Goal: Information Seeking & Learning: Learn about a topic

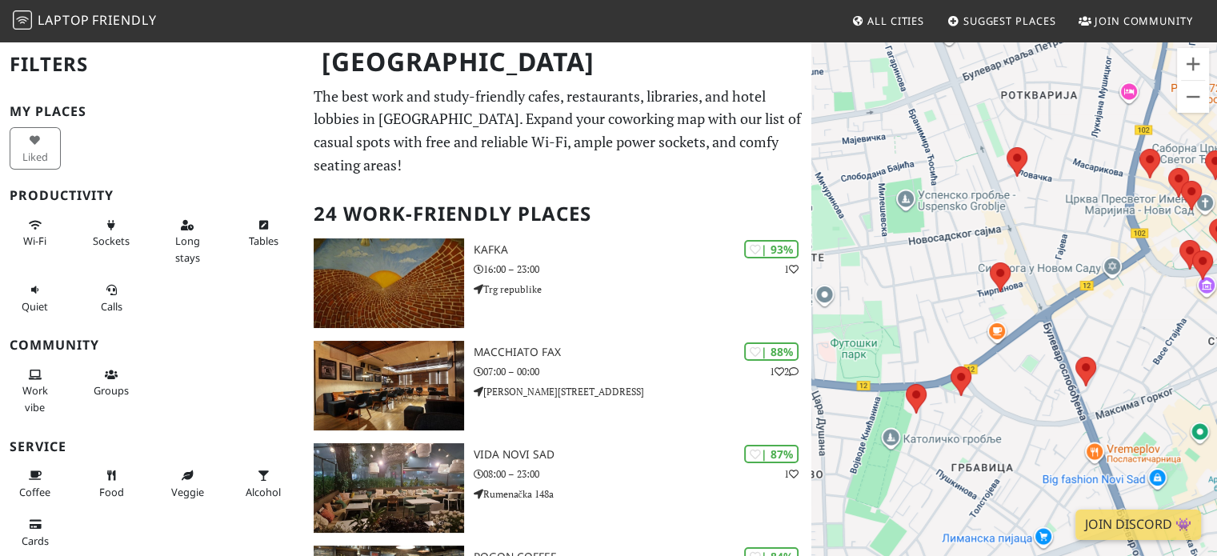
drag, startPoint x: 947, startPoint y: 322, endPoint x: 871, endPoint y: 399, distance: 108.0
click at [871, 399] on div "Да бисте се кретали, притисните тастере са стрелицама." at bounding box center [1014, 318] width 406 height 556
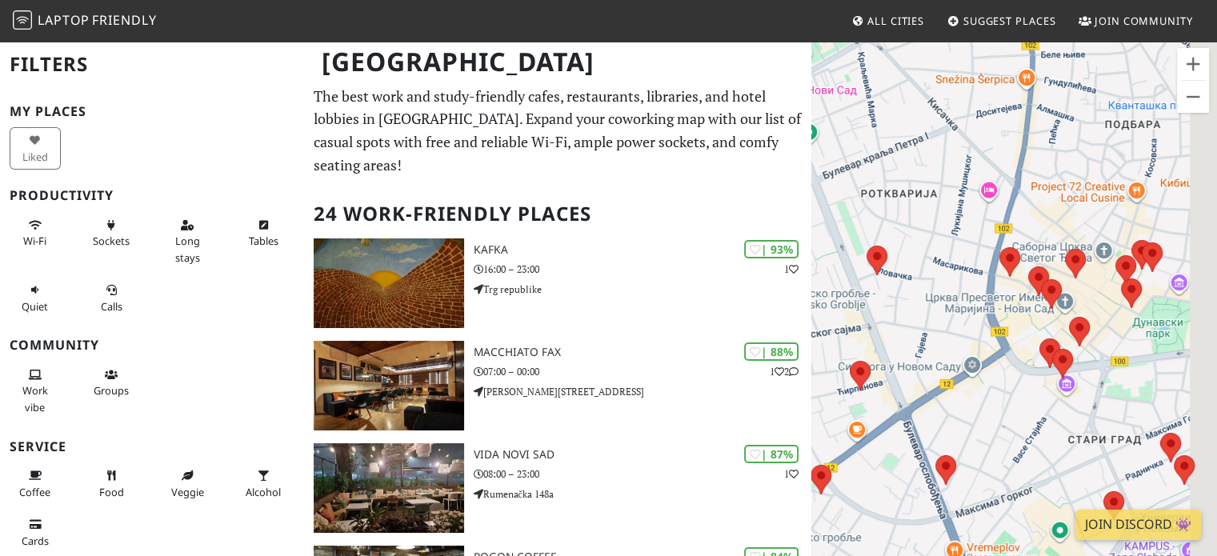
drag, startPoint x: 1006, startPoint y: 290, endPoint x: 885, endPoint y: 367, distance: 144.2
click at [885, 367] on div "Да бисте се кретали, притисните тастере са стрелицама." at bounding box center [1014, 318] width 406 height 556
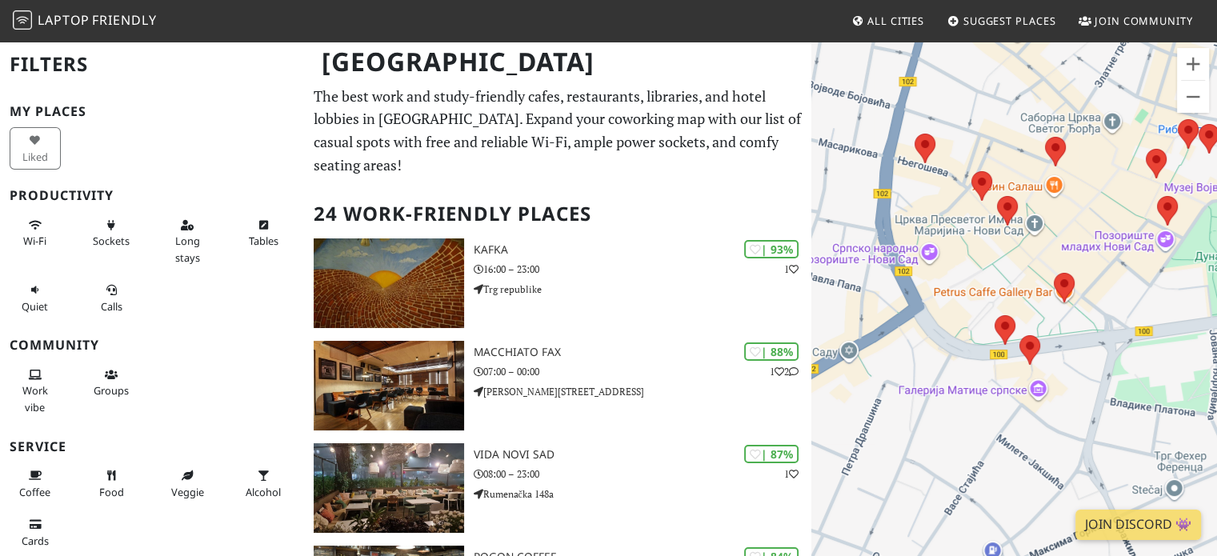
drag, startPoint x: 957, startPoint y: 323, endPoint x: 938, endPoint y: 238, distance: 87.7
click at [938, 238] on div "Да бисте се кретали, притисните тастере са стрелицама." at bounding box center [1014, 318] width 406 height 556
click at [96, 219] on button "Sockets" at bounding box center [111, 233] width 51 height 42
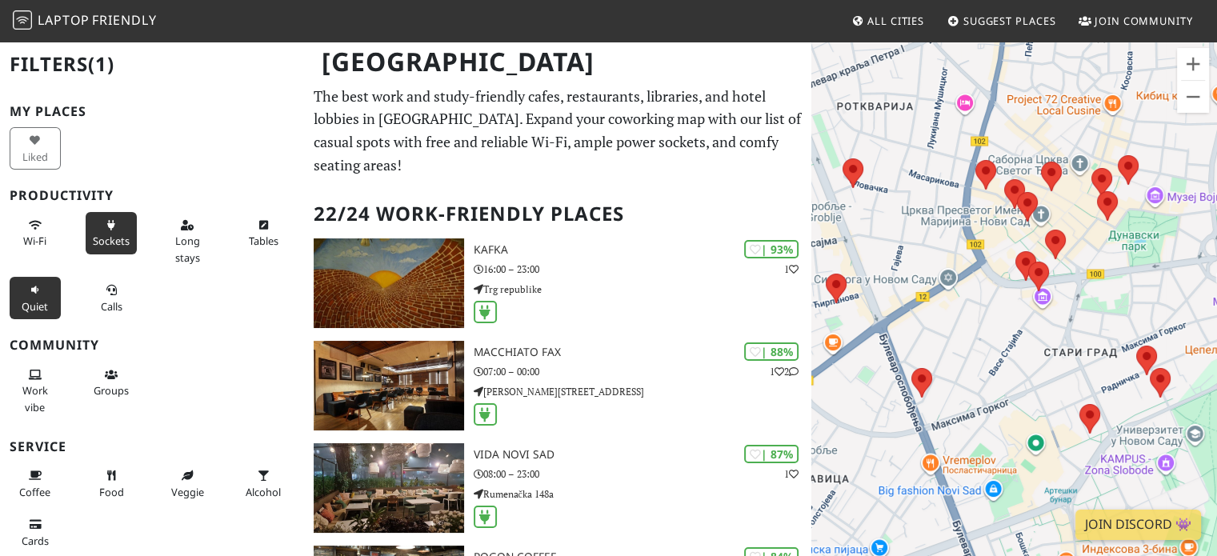
click at [33, 300] on span "Quiet" at bounding box center [35, 306] width 26 height 14
click at [174, 231] on button "Long stays" at bounding box center [187, 241] width 51 height 58
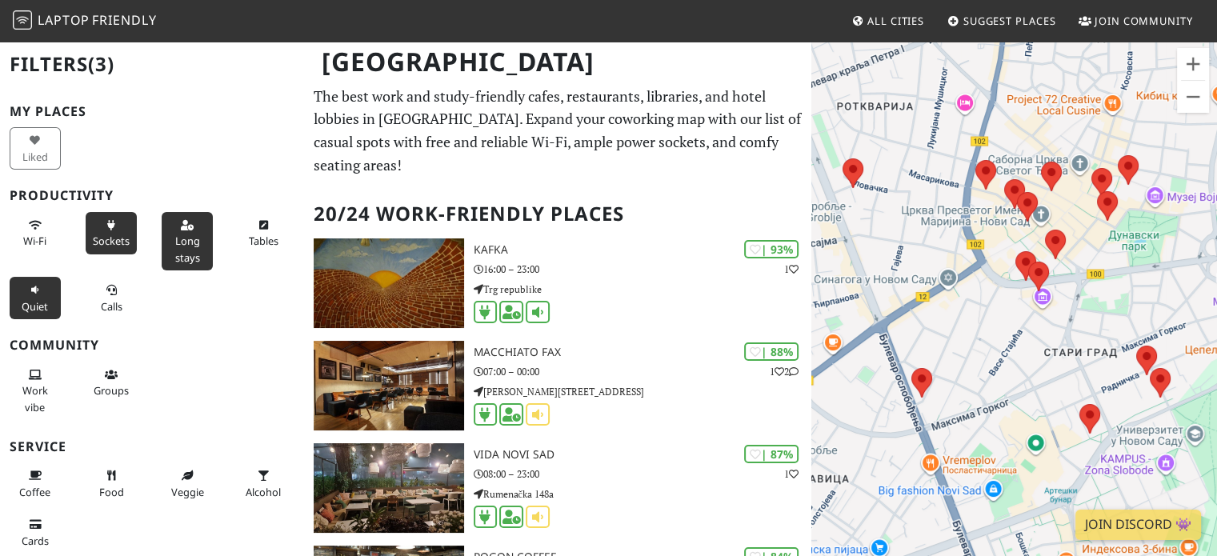
click at [175, 240] on span "Long stays" at bounding box center [187, 249] width 25 height 30
click at [175, 246] on span "Long stays" at bounding box center [187, 249] width 25 height 30
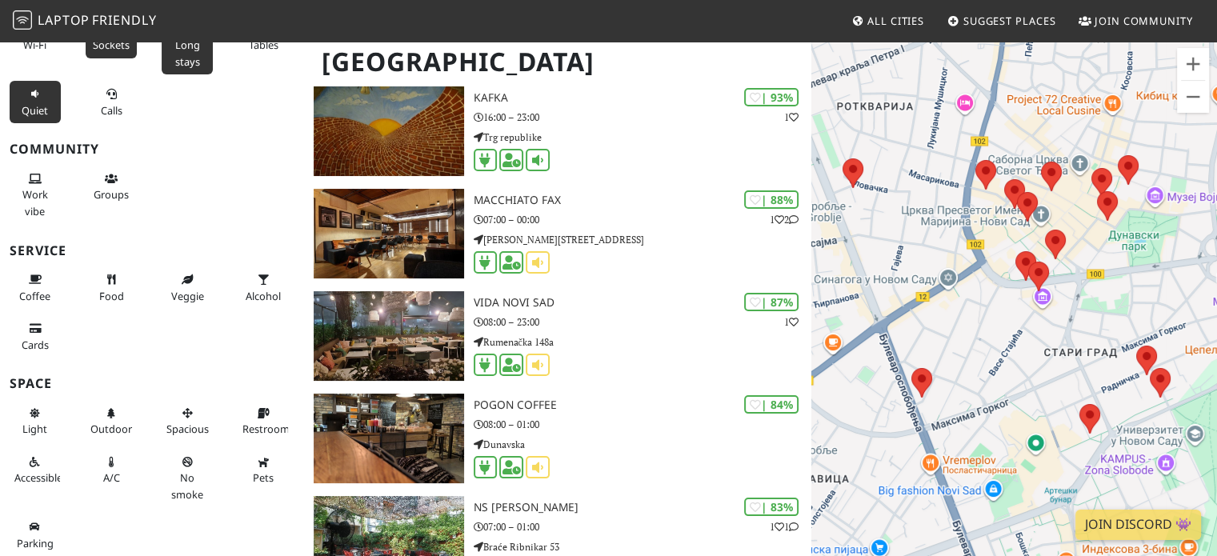
scroll to position [160, 0]
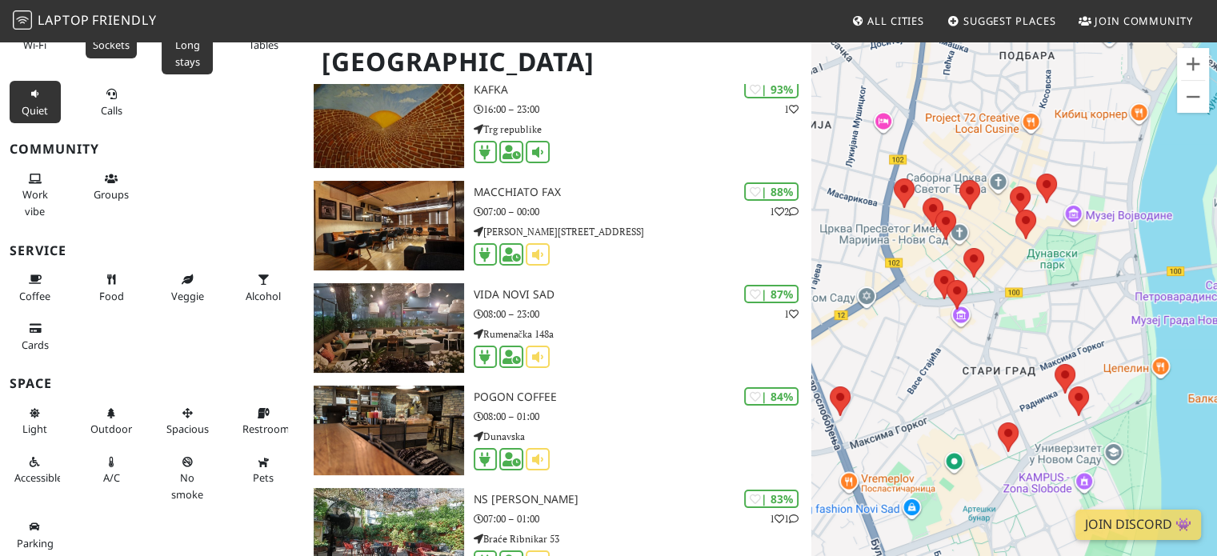
drag, startPoint x: 1128, startPoint y: 266, endPoint x: 1025, endPoint y: 271, distance: 102.5
click at [1037, 283] on div "Да бисте се кретали, притисните тастере са стрелицама." at bounding box center [1014, 318] width 406 height 556
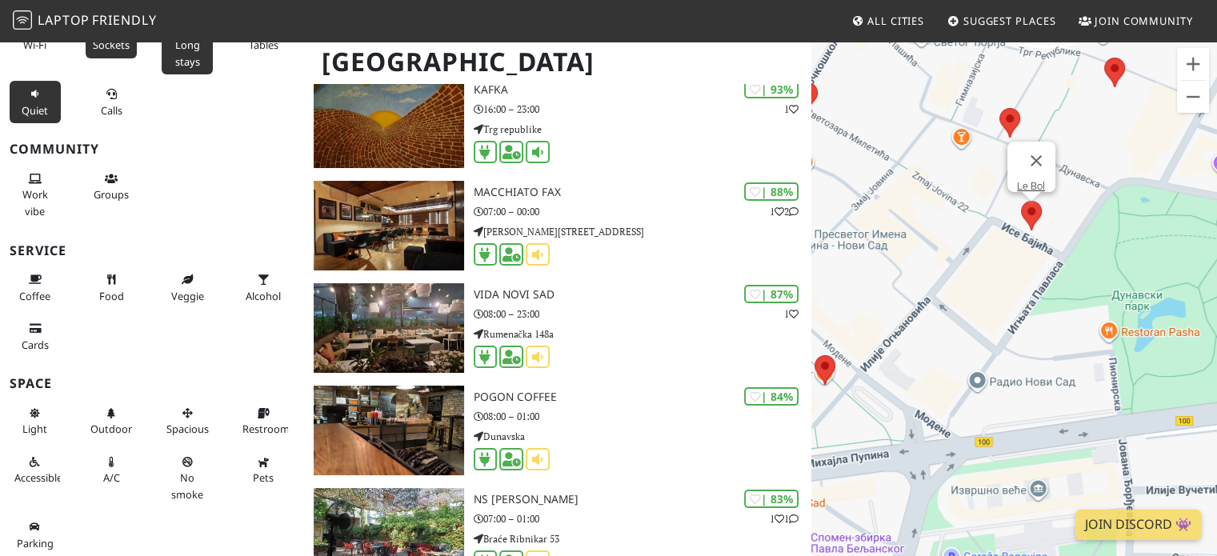
click at [1021, 201] on area at bounding box center [1021, 201] width 0 height 0
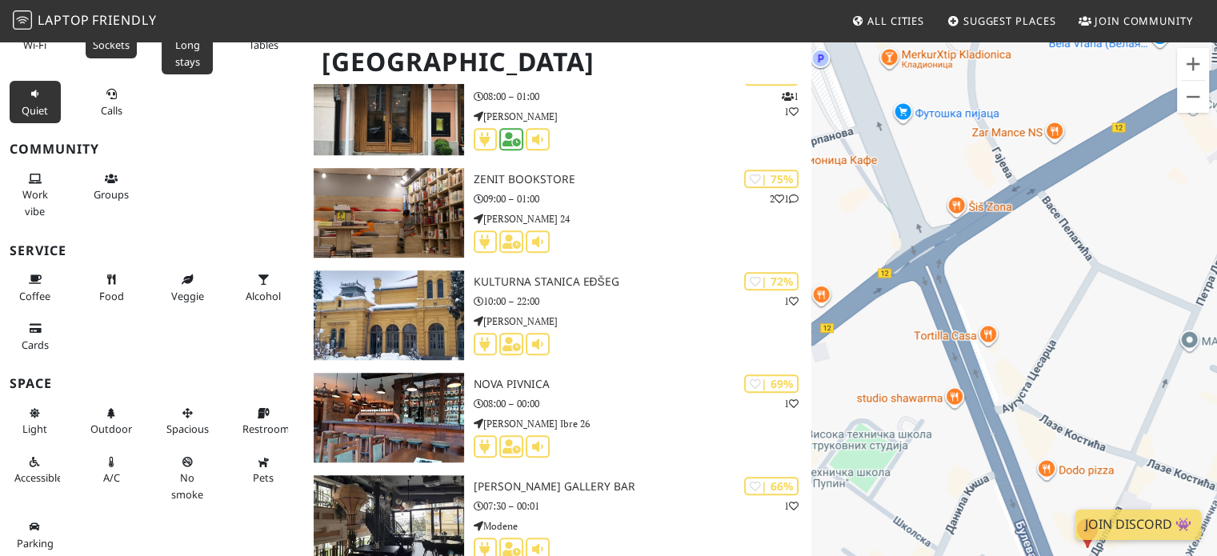
scroll to position [1440, 0]
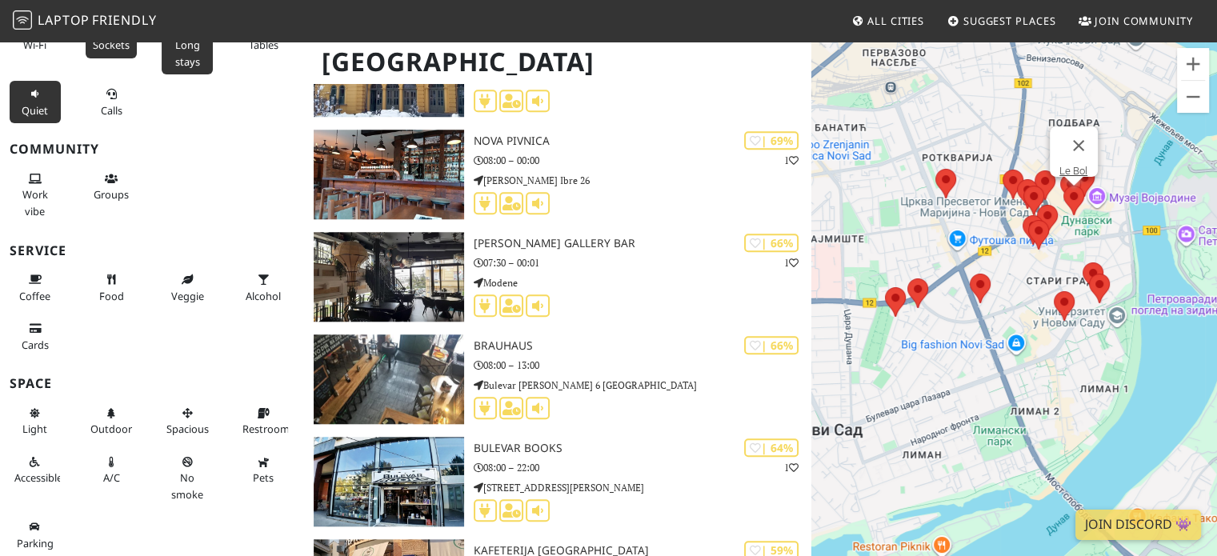
drag, startPoint x: 885, startPoint y: 418, endPoint x: 958, endPoint y: 303, distance: 136.0
click at [958, 307] on div "Да бисте се кретали, притисните тастере са стрелицама. Le Bol" at bounding box center [1014, 318] width 406 height 556
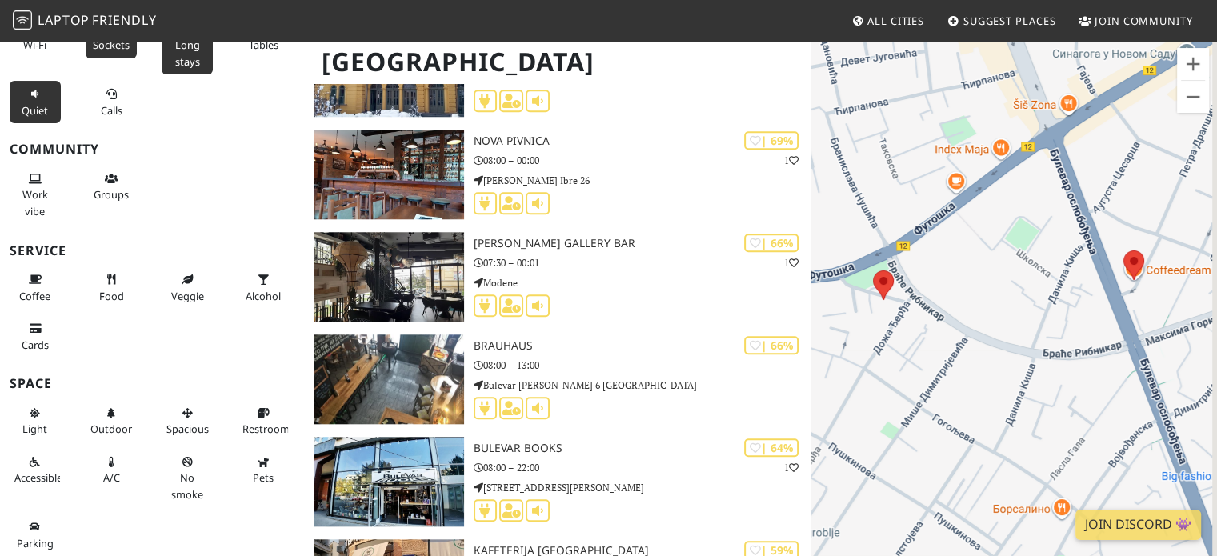
drag, startPoint x: 928, startPoint y: 321, endPoint x: 827, endPoint y: 404, distance: 130.7
click at [825, 402] on div "Да бисте се кретали, притисните тастере са стрелицама. Le Bol" at bounding box center [1014, 318] width 406 height 556
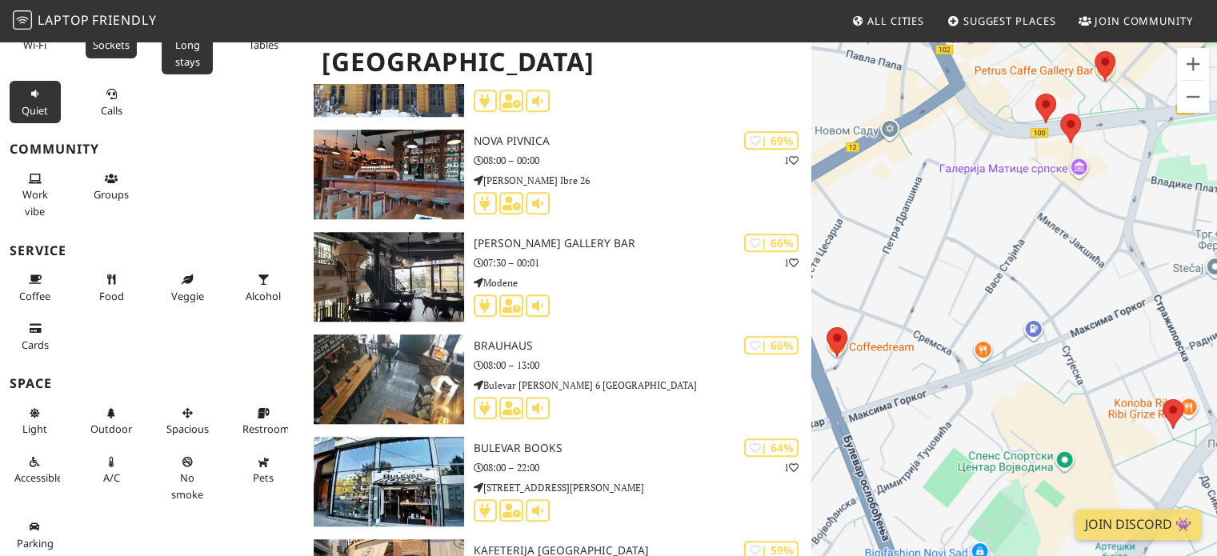
drag, startPoint x: 879, startPoint y: 254, endPoint x: 863, endPoint y: 291, distance: 40.9
click at [861, 285] on div "Да бисте се кретали, притисните тастере са стрелицама. Le Bol" at bounding box center [1014, 318] width 406 height 556
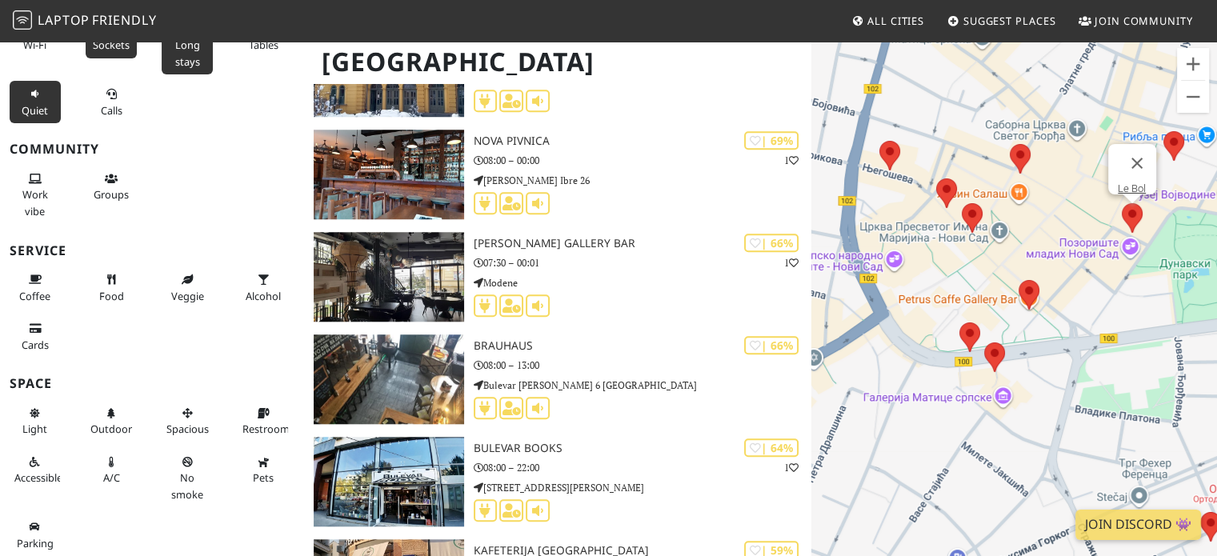
drag, startPoint x: 965, startPoint y: 258, endPoint x: 878, endPoint y: 426, distance: 188.2
click at [878, 426] on div "Да бисте се кретали, притисните тастере са стрелицама. Le Bol" at bounding box center [1014, 318] width 406 height 556
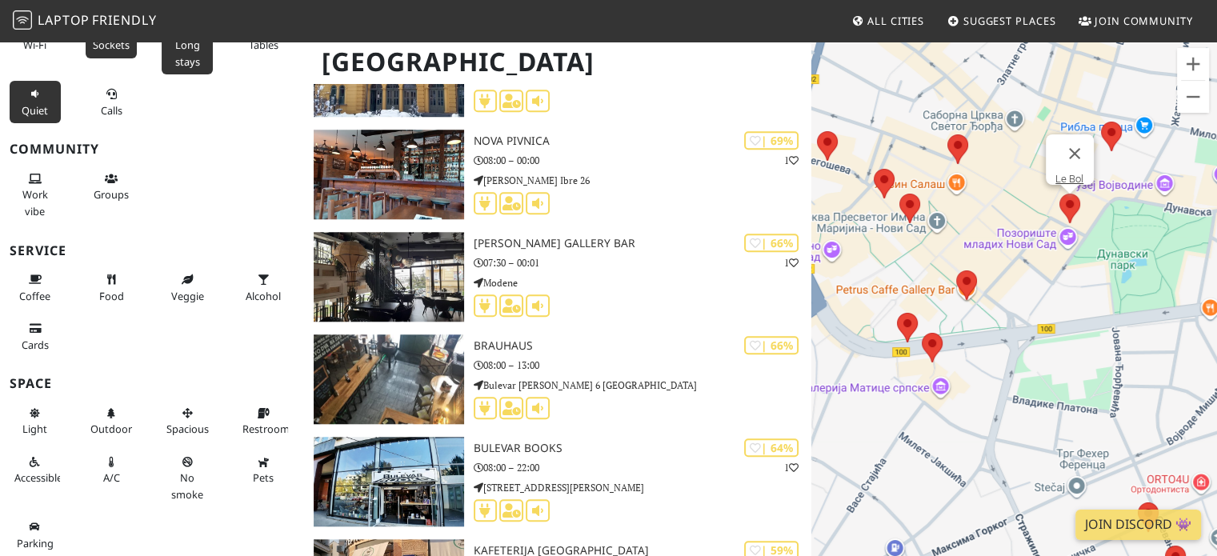
drag, startPoint x: 1033, startPoint y: 243, endPoint x: 980, endPoint y: 234, distance: 53.7
click at [980, 234] on div "Да бисте се кретали, притисните тастере са стрелицама. Le Bol" at bounding box center [1014, 318] width 406 height 556
click at [956, 270] on area at bounding box center [956, 270] width 0 height 0
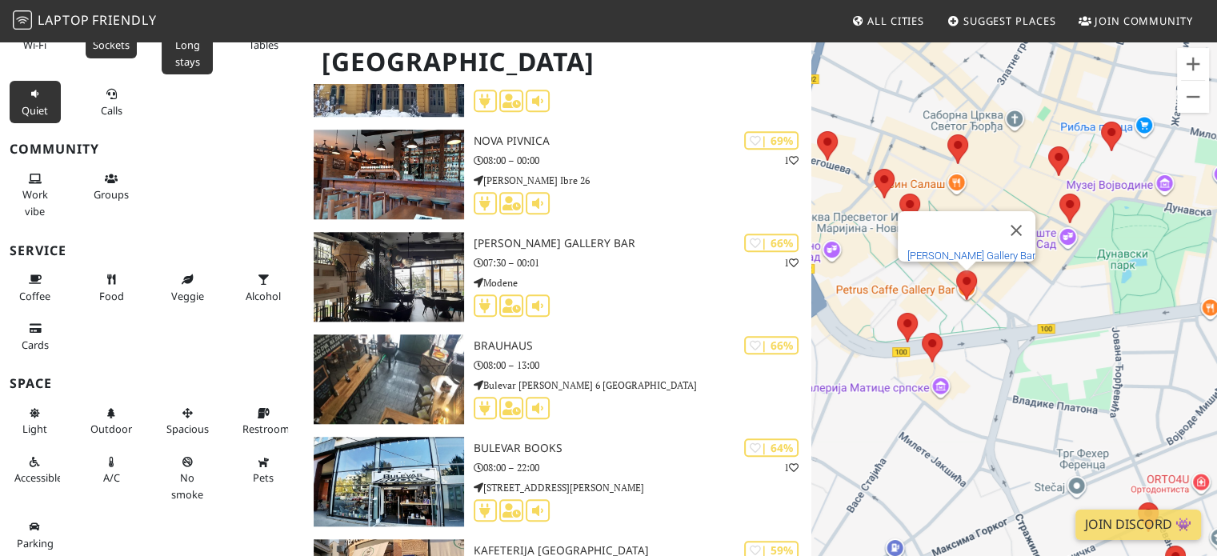
click at [958, 250] on link "[PERSON_NAME] Gallery Bar" at bounding box center [971, 256] width 128 height 12
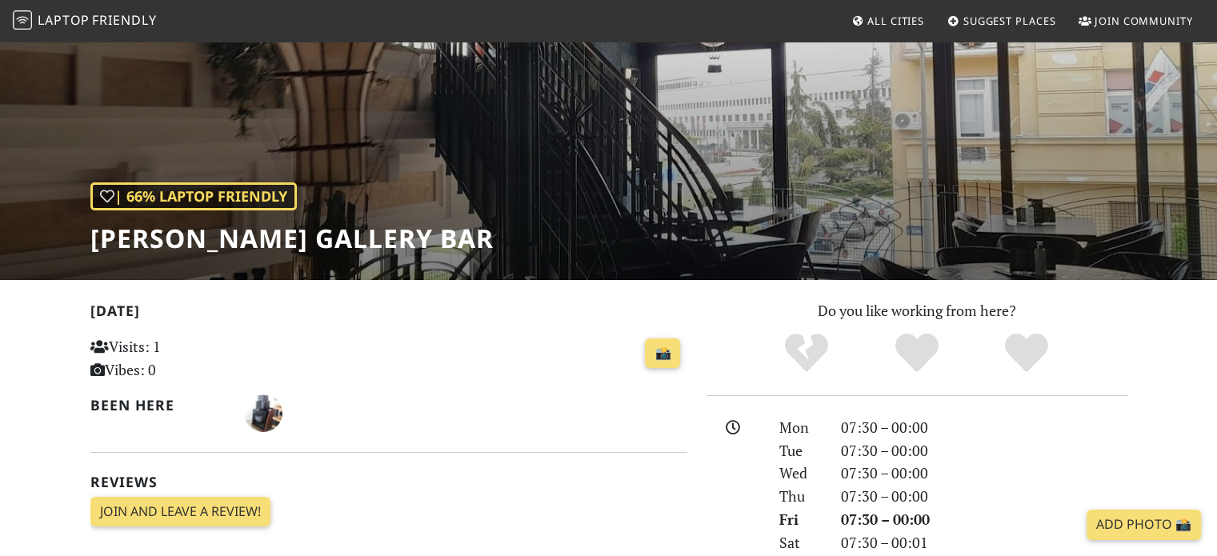
scroll to position [320, 0]
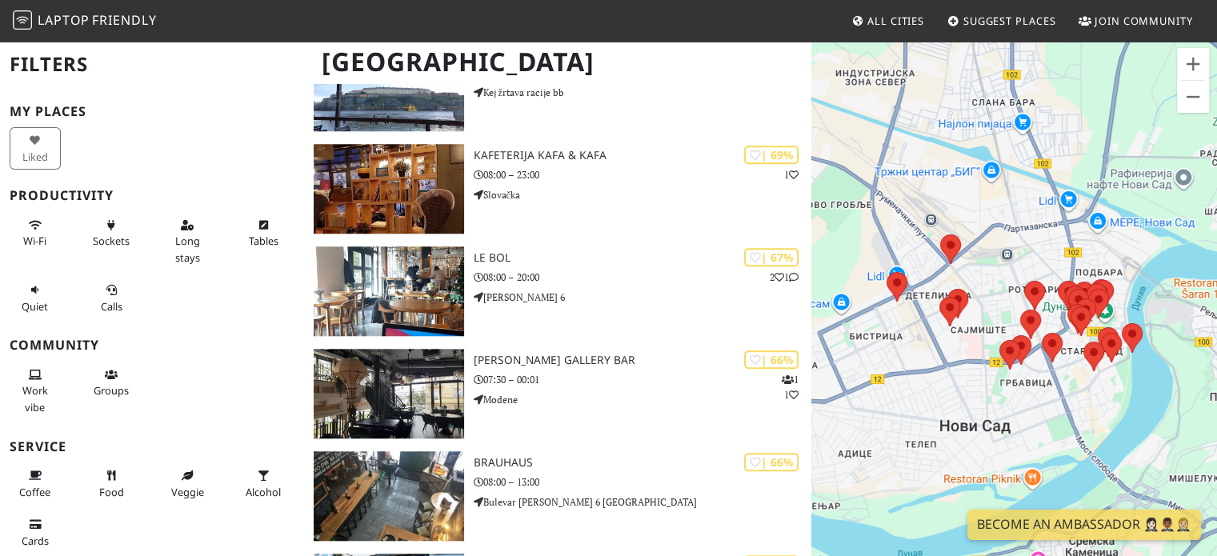
scroll to position [1440, 0]
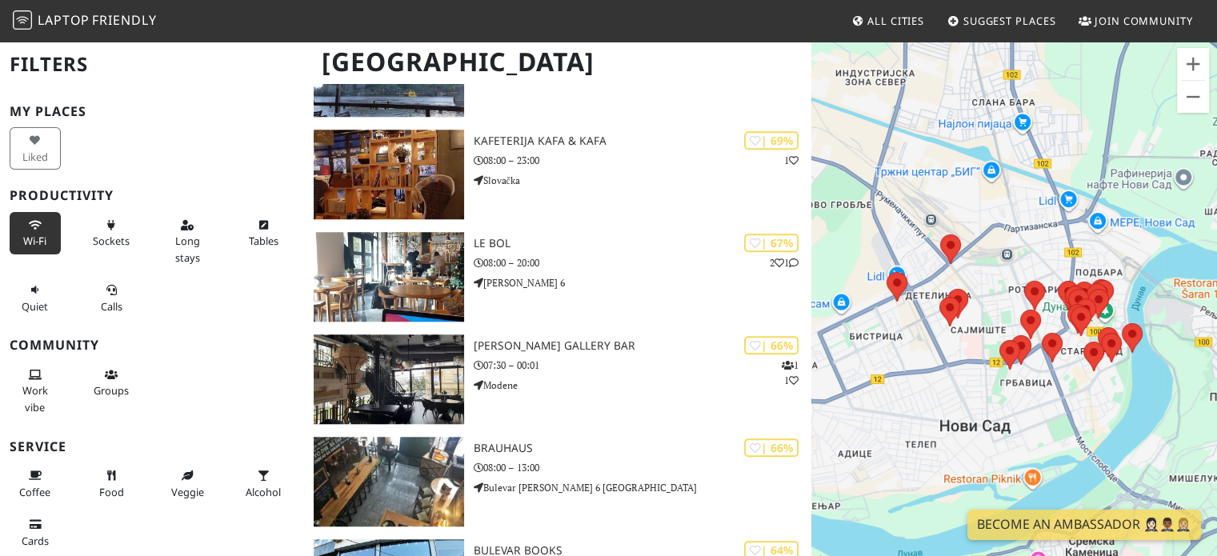
click at [26, 239] on span "Wi-Fi" at bounding box center [34, 241] width 23 height 14
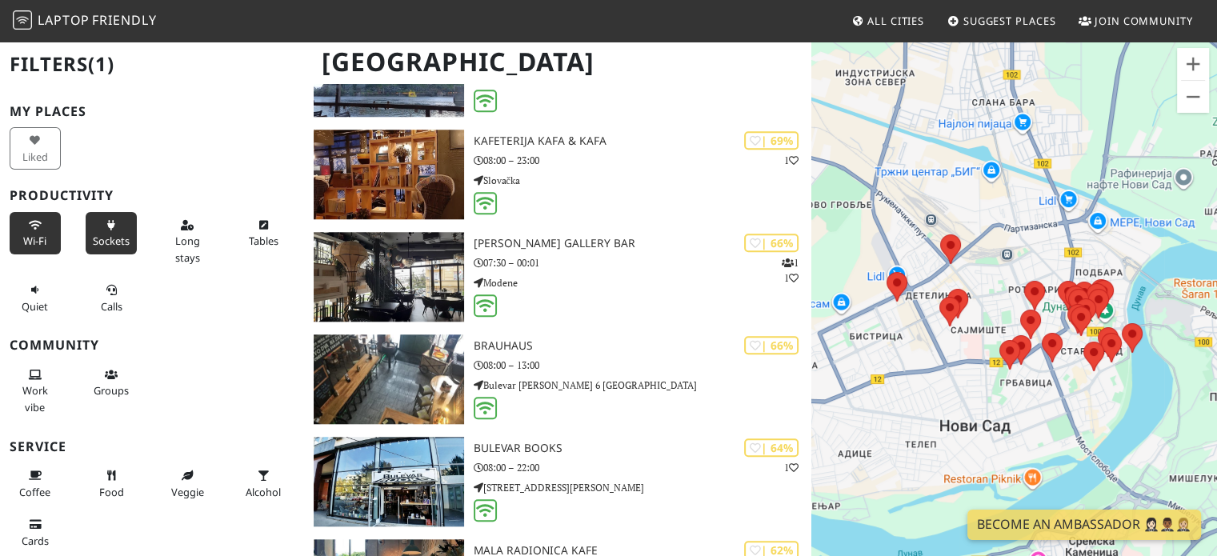
click at [105, 228] on icon at bounding box center [111, 226] width 13 height 10
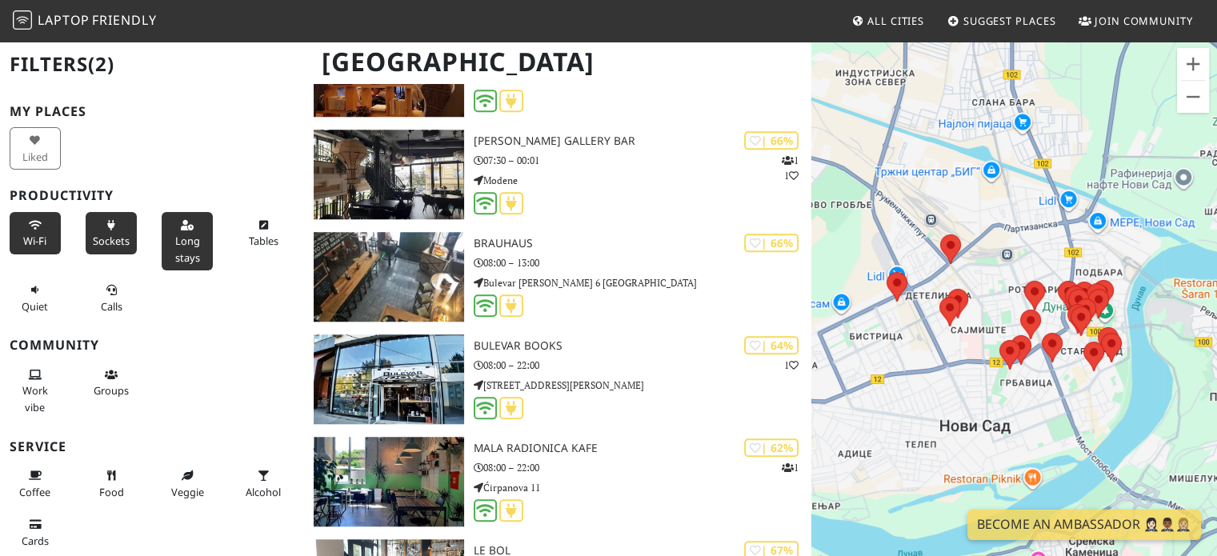
click at [182, 239] on span "Long stays" at bounding box center [187, 249] width 25 height 30
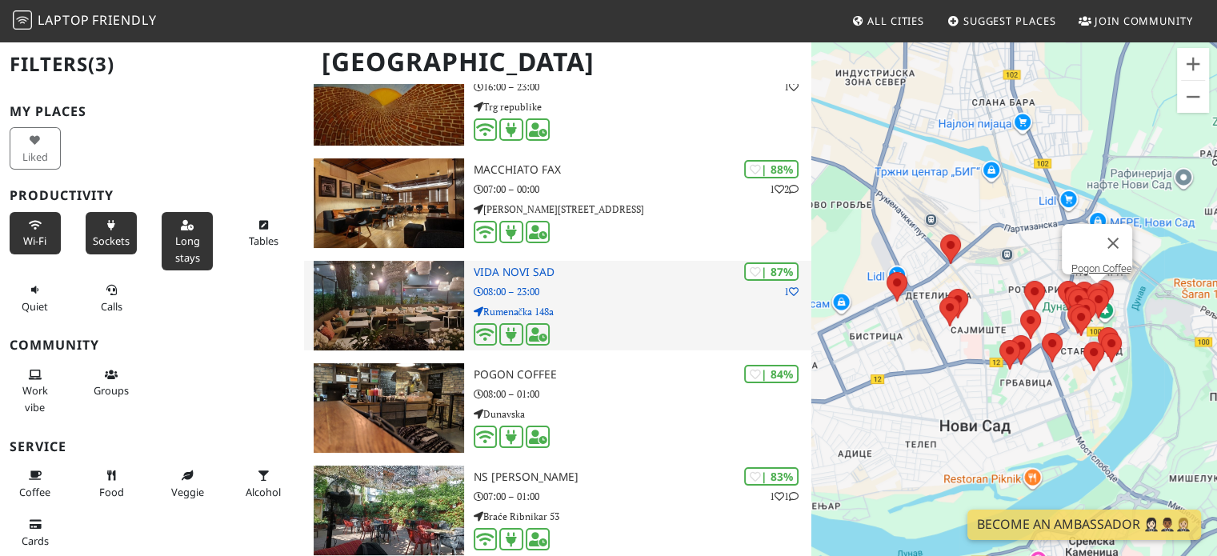
scroll to position [0, 0]
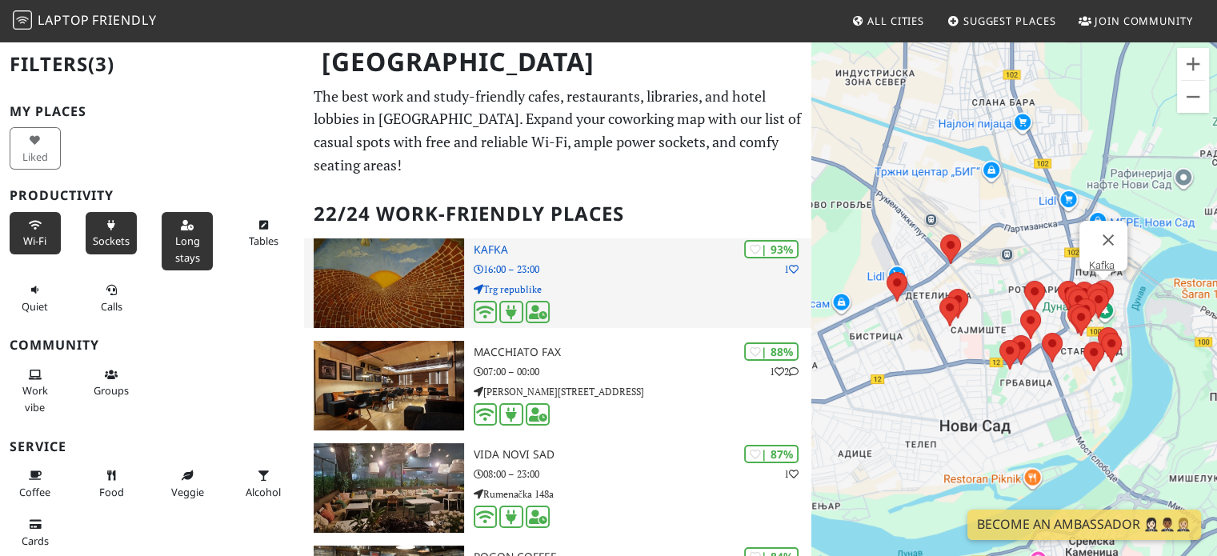
click at [602, 283] on p "Trg republike" at bounding box center [643, 289] width 338 height 15
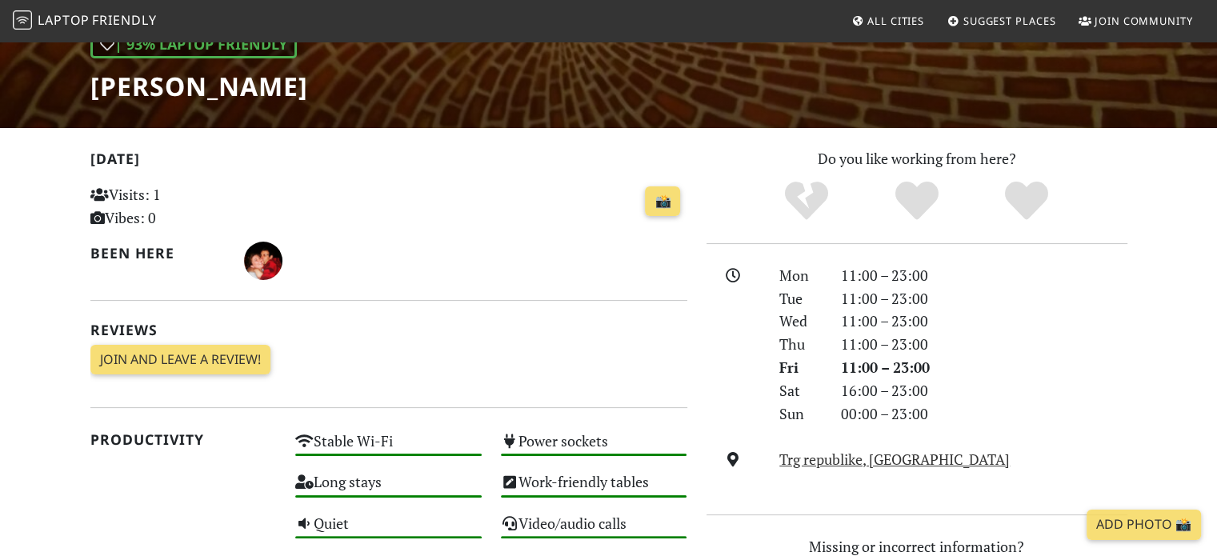
scroll to position [86, 0]
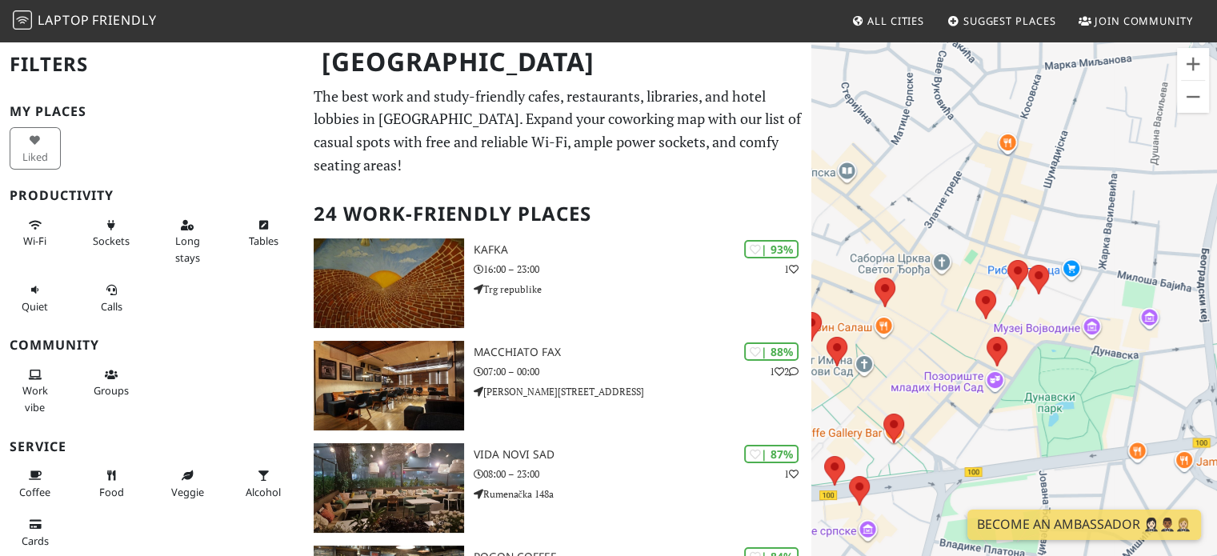
drag, startPoint x: 1020, startPoint y: 293, endPoint x: 1004, endPoint y: 142, distance: 151.2
click at [1004, 142] on div "Да бисте се кретали, притисните тастере са стрелицама." at bounding box center [1014, 318] width 406 height 556
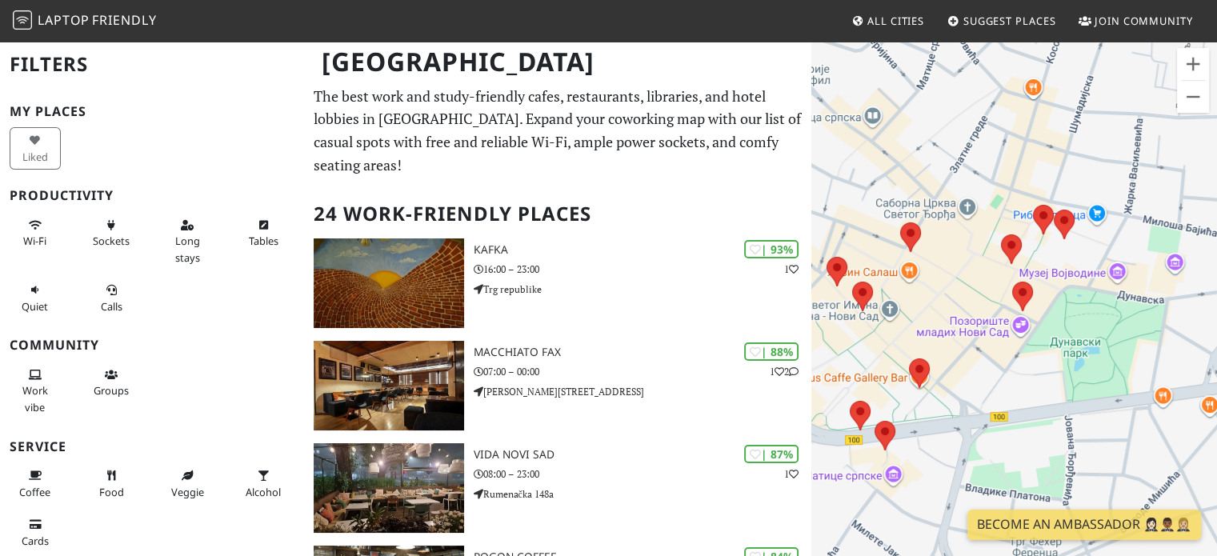
drag, startPoint x: 1016, startPoint y: 335, endPoint x: 1042, endPoint y: 278, distance: 62.6
click at [1042, 278] on div "Да бисте се кретали, притисните тастере са стрелицама." at bounding box center [1014, 318] width 406 height 556
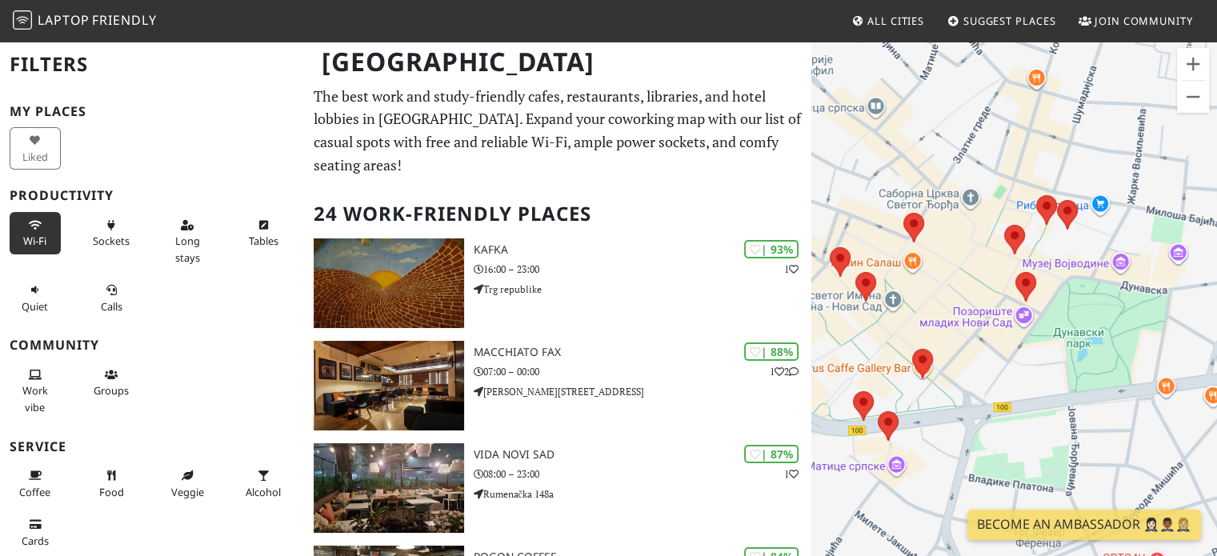
click at [36, 234] on span "Wi-Fi" at bounding box center [34, 241] width 23 height 14
click at [98, 238] on span "Sockets" at bounding box center [111, 241] width 37 height 14
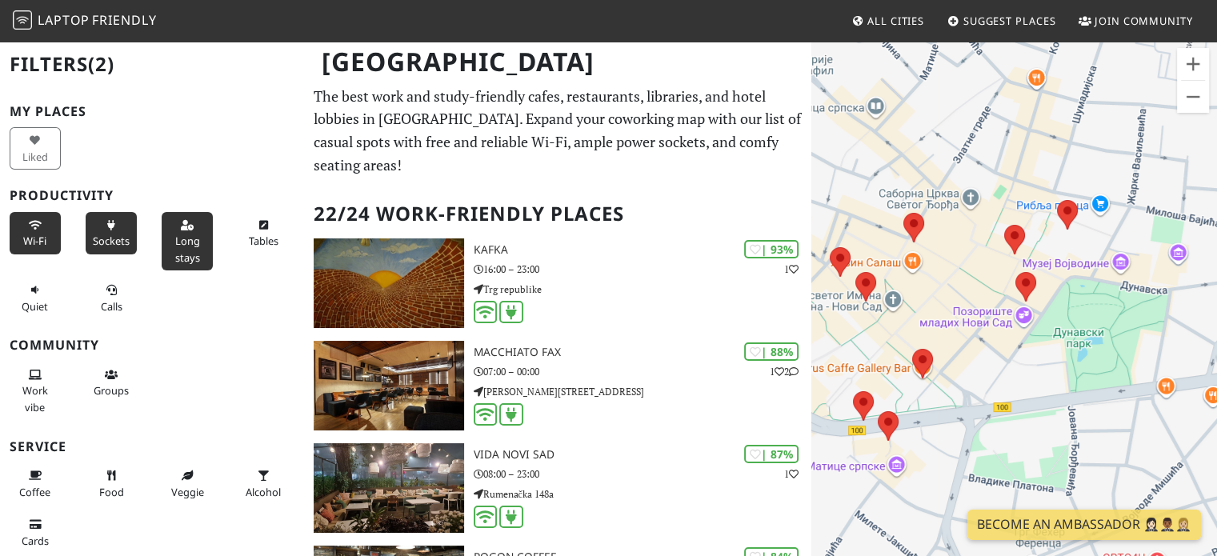
click at [191, 239] on span "Long stays" at bounding box center [187, 249] width 25 height 30
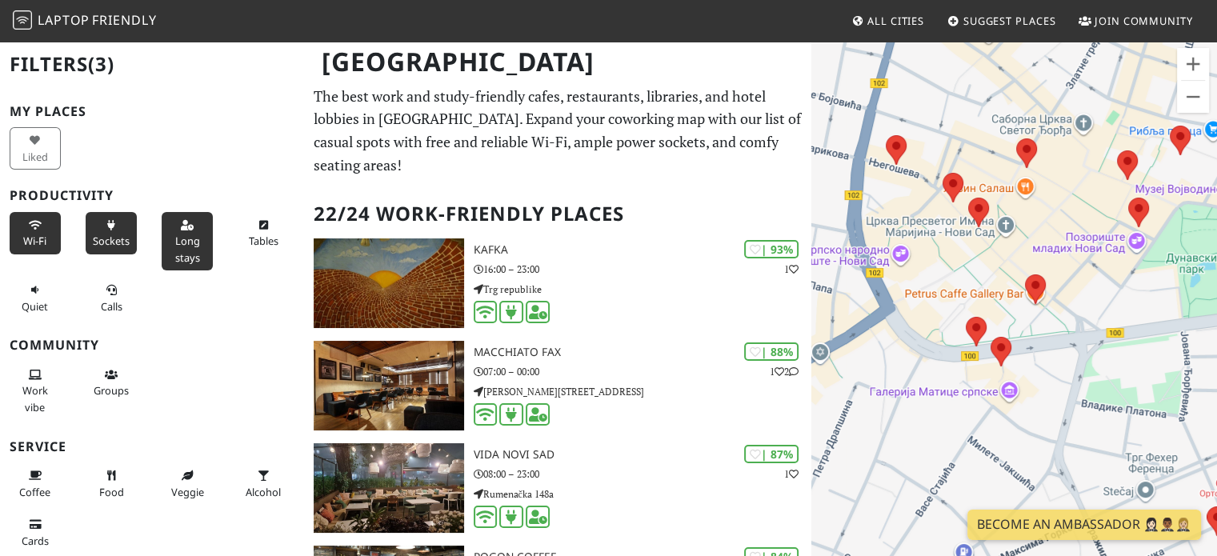
drag, startPoint x: 956, startPoint y: 286, endPoint x: 1061, endPoint y: 218, distance: 126.0
click at [1061, 218] on div "Да бисте се кретали, притисните тастере са стрелицама." at bounding box center [1014, 318] width 406 height 556
click at [28, 401] on span "Work vibe" at bounding box center [35, 398] width 26 height 30
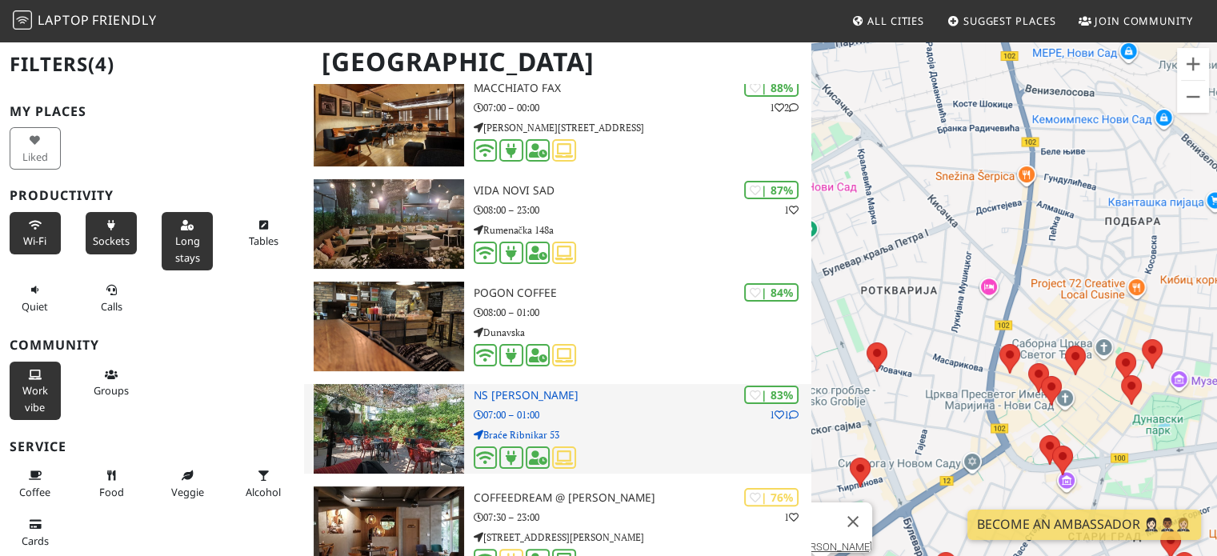
scroll to position [320, 0]
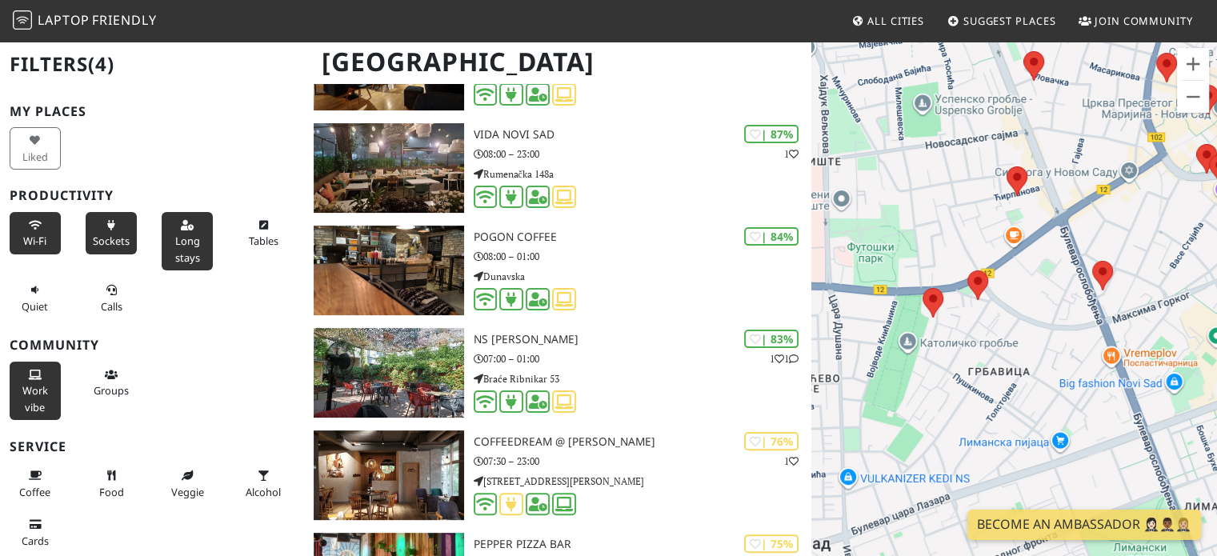
drag, startPoint x: 889, startPoint y: 476, endPoint x: 957, endPoint y: 222, distance: 263.3
click at [957, 222] on div "Да бисте се кретали, притисните тастере са стрелицама." at bounding box center [1014, 318] width 406 height 556
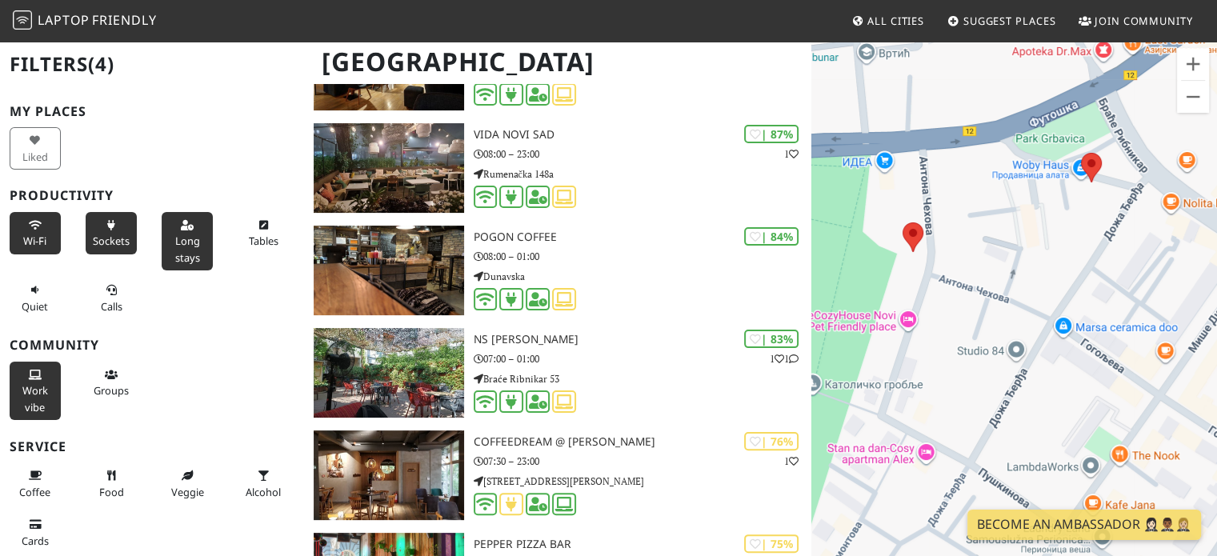
drag, startPoint x: 937, startPoint y: 441, endPoint x: 987, endPoint y: 207, distance: 238.8
click at [987, 207] on div "Да бисте се кретали, притисните тастере са стрелицама." at bounding box center [1014, 318] width 406 height 556
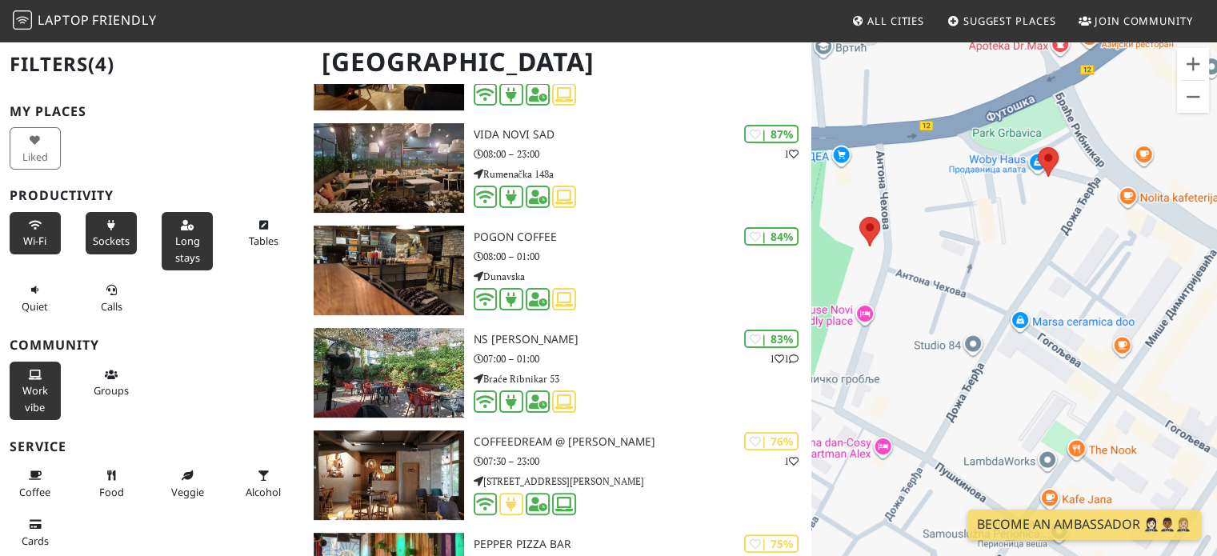
drag, startPoint x: 1066, startPoint y: 240, endPoint x: 1012, endPoint y: 255, distance: 56.5
click at [1012, 255] on div "Да бисте се кретали, притисните тастере са стрелицама." at bounding box center [1014, 318] width 406 height 556
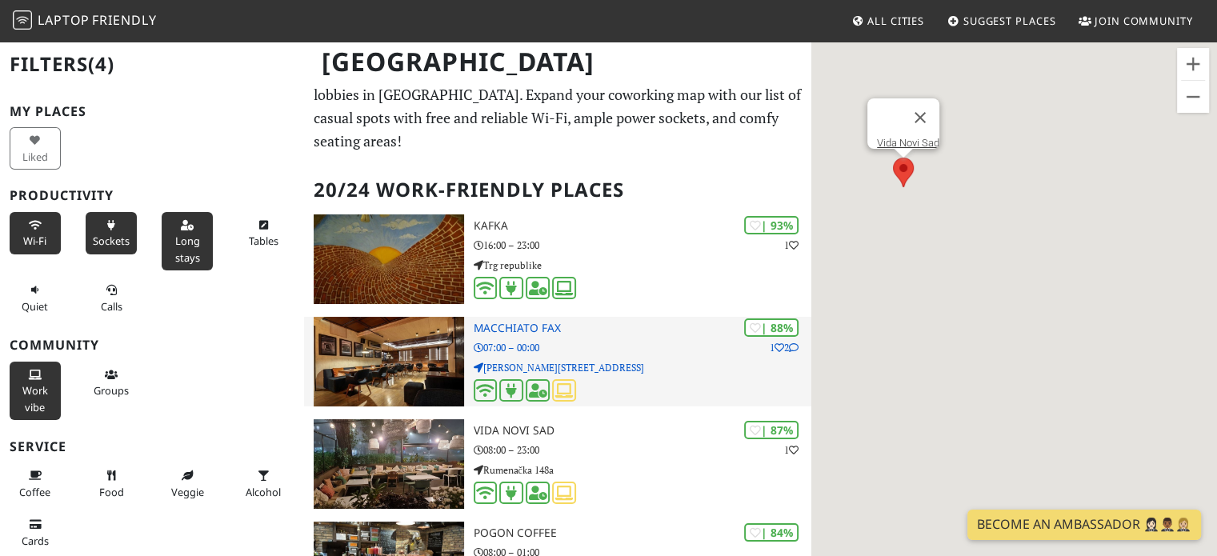
scroll to position [0, 0]
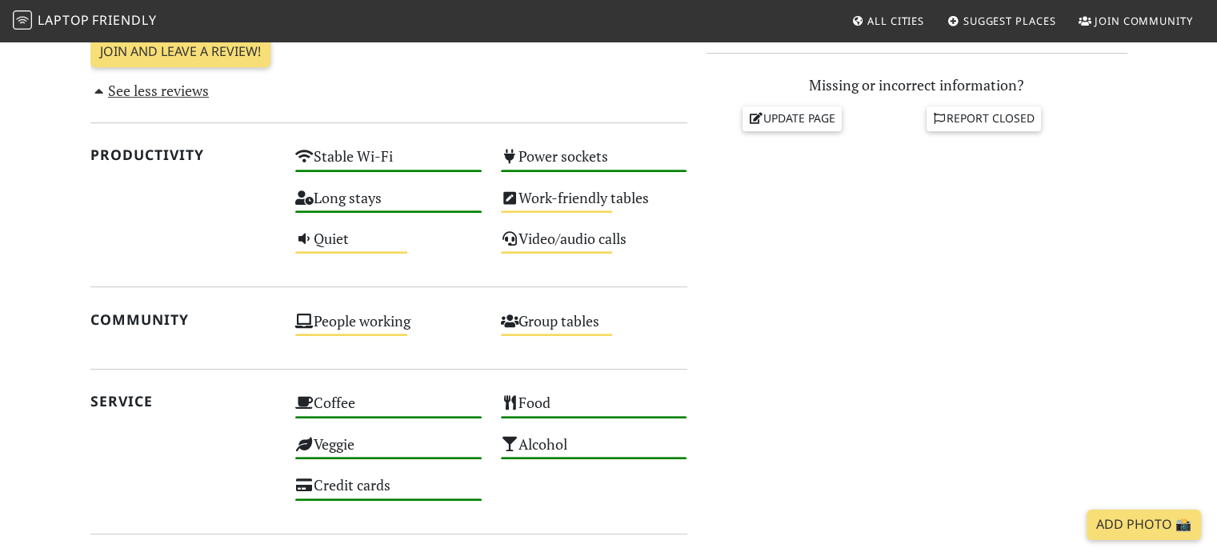
scroll to position [640, 0]
